Goal: Find specific page/section: Find specific page/section

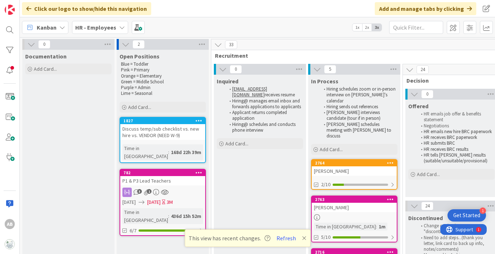
scroll to position [219, 90]
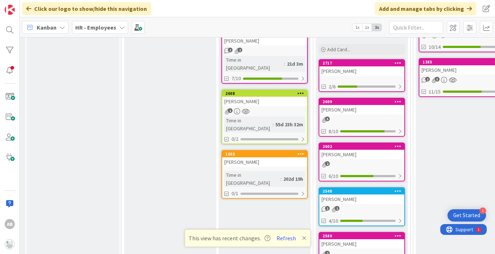
click at [115, 30] on div "HR - Employees" at bounding box center [100, 27] width 56 height 13
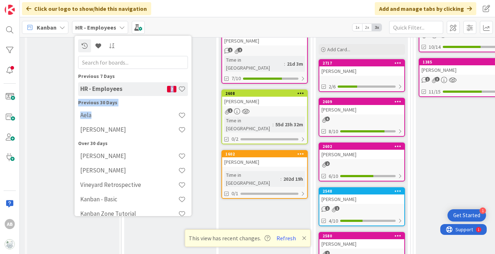
drag, startPoint x: 106, startPoint y: 121, endPoint x: 107, endPoint y: 95, distance: 25.6
click at [107, 95] on div "Previous 7 Days HR - Employees 2 Previous 30 Days Aela [PERSON_NAME] Over 30 da…" at bounding box center [133, 168] width 110 height 192
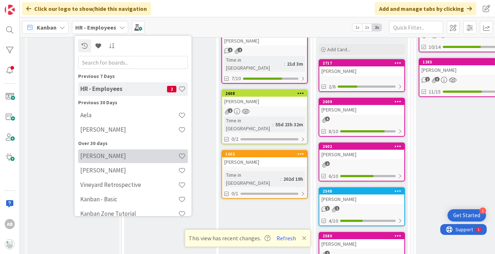
click at [102, 156] on h4 "[PERSON_NAME]" at bounding box center [129, 155] width 98 height 7
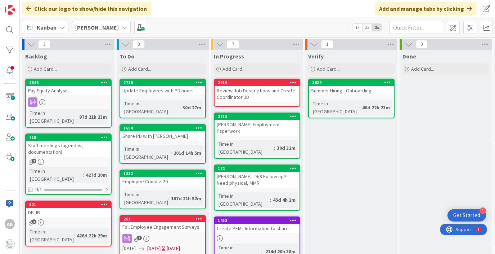
click at [163, 97] on link "2720 Update Employees with PD hours Time in [GEOGRAPHIC_DATA] : 30d 27m" at bounding box center [163, 99] width 86 height 40
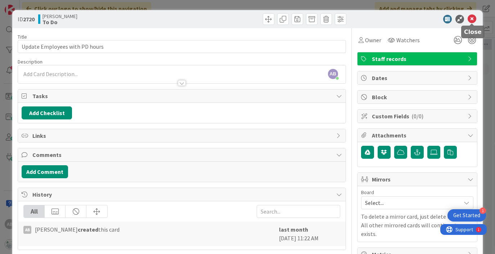
click at [472, 17] on icon at bounding box center [472, 19] width 9 height 9
